Goal: Information Seeking & Learning: Learn about a topic

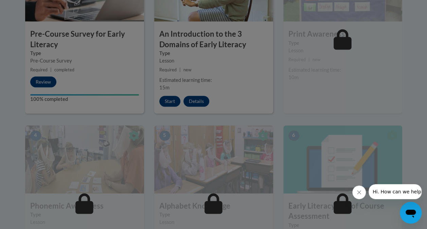
click at [269, 91] on div at bounding box center [213, 114] width 427 height 229
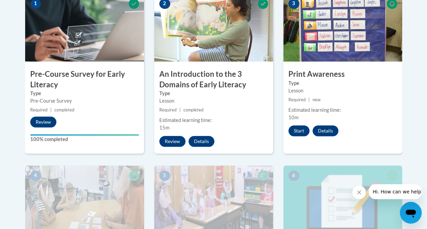
scroll to position [234, 0]
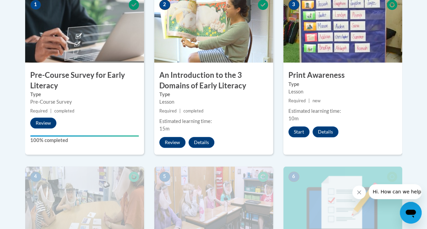
click at [260, 122] on div "Estimated learning time:" at bounding box center [213, 121] width 109 height 7
click at [196, 145] on button "Details" at bounding box center [202, 142] width 26 height 11
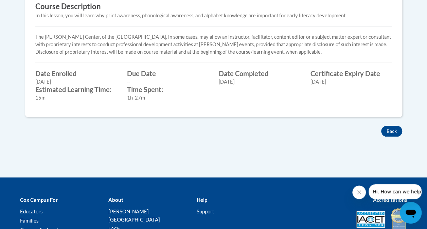
scroll to position [369, 0]
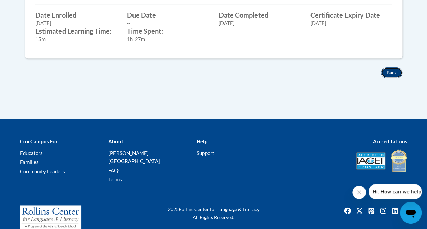
click at [395, 75] on button "Back" at bounding box center [391, 72] width 21 height 11
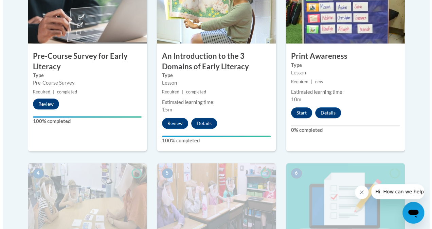
scroll to position [254, 0]
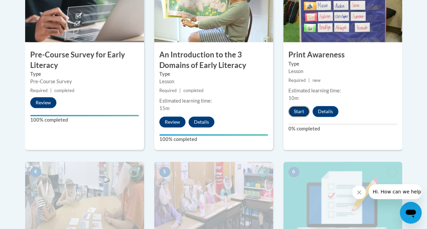
click at [300, 115] on button "Start" at bounding box center [299, 111] width 21 height 11
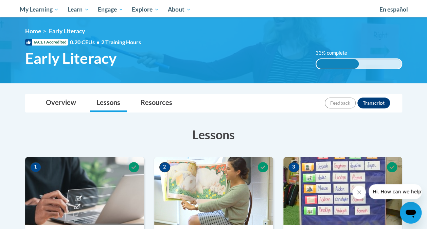
scroll to position [70, 0]
